Goal: Task Accomplishment & Management: Complete application form

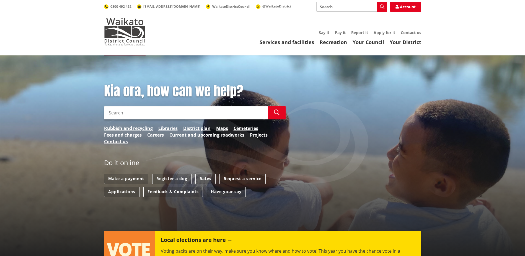
click at [208, 118] on input "Search" at bounding box center [186, 112] width 164 height 13
type input "LIM"
click at [271, 110] on button "Search" at bounding box center [277, 112] width 18 height 13
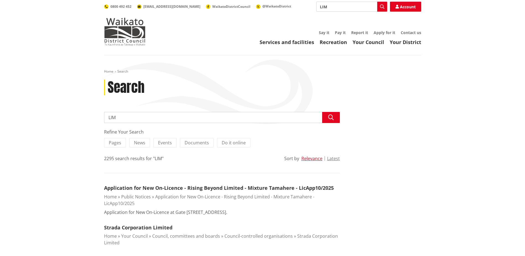
click at [189, 115] on input "LIM" at bounding box center [222, 117] width 236 height 11
type input "LIM Report"
click at [332, 118] on icon "button" at bounding box center [331, 118] width 6 height 6
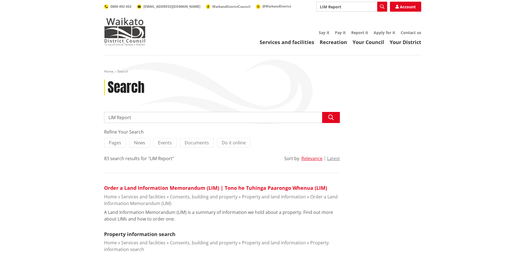
click at [267, 187] on link "Order a Land Information Memorandum (LIM) | Tono he Tuhinga Paarongo Whenua (LI…" at bounding box center [215, 187] width 223 height 7
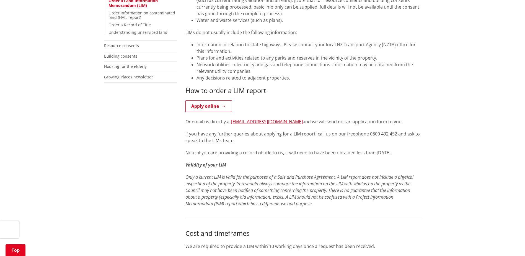
scroll to position [166, 0]
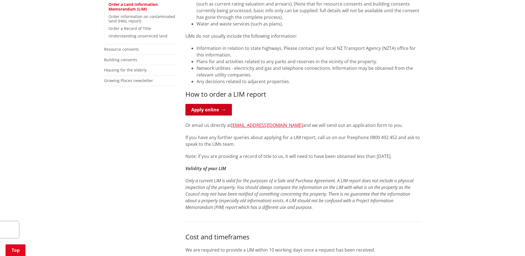
click at [216, 111] on link "Apply online" at bounding box center [208, 110] width 46 height 12
